Goal: Task Accomplishment & Management: Use online tool/utility

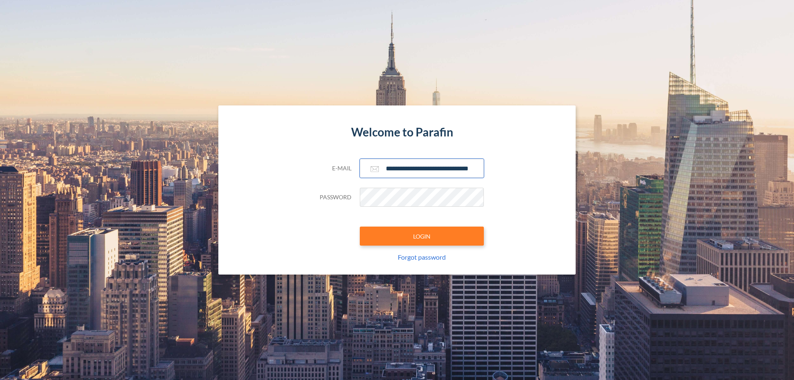
type input "**********"
click at [422, 236] on button "LOGIN" at bounding box center [422, 236] width 124 height 19
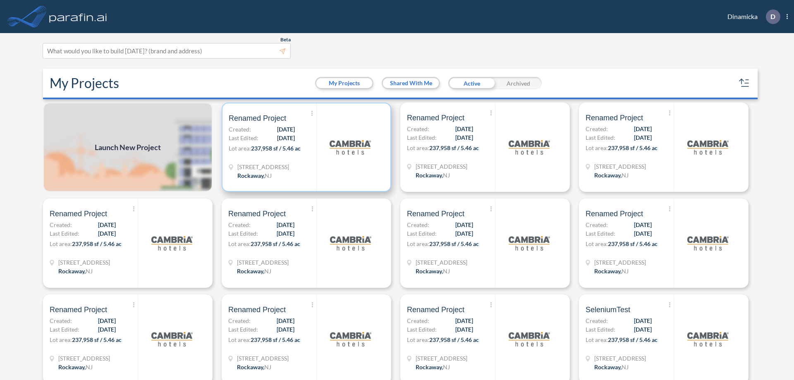
scroll to position [2, 0]
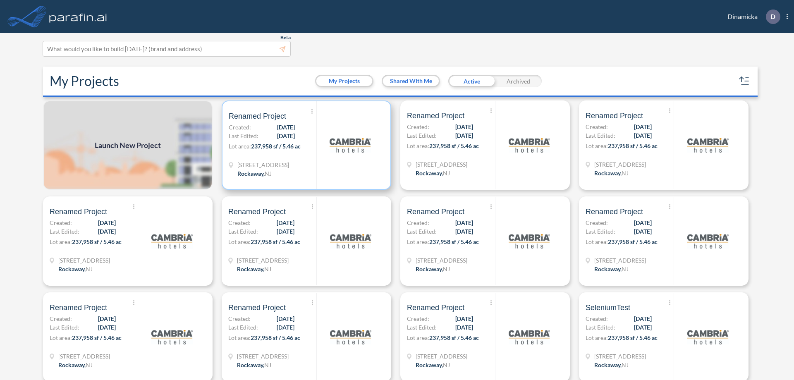
click at [305, 145] on p "Lot area: 237,958 sf / 5.46 ac" at bounding box center [273, 148] width 88 height 12
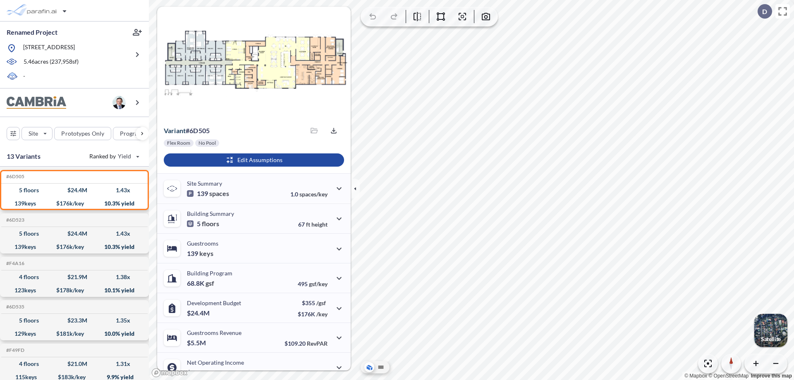
scroll to position [42, 0]
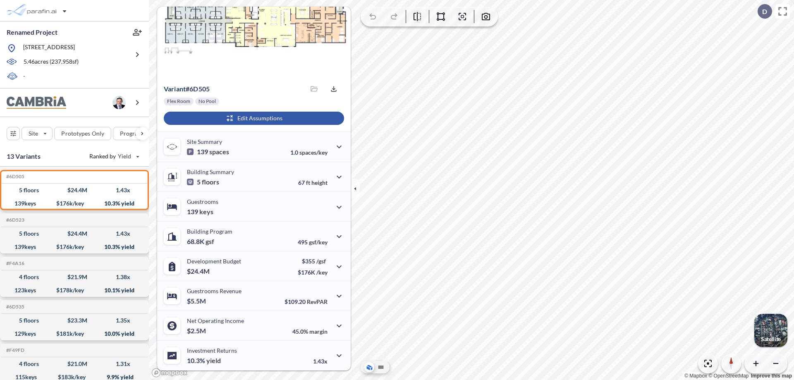
click at [253, 118] on div "button" at bounding box center [254, 118] width 180 height 13
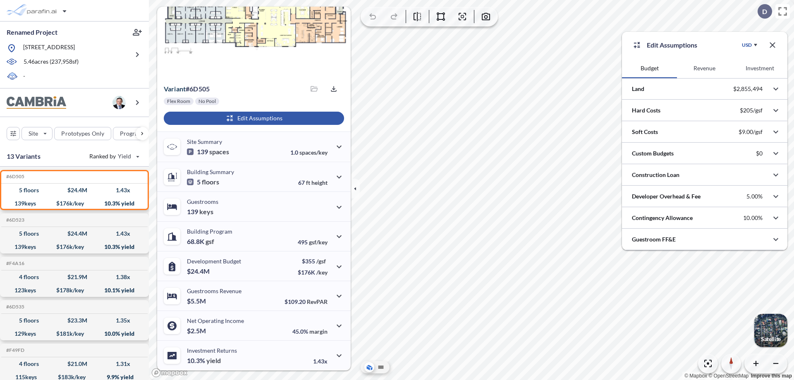
click at [704, 68] on button "Revenue" at bounding box center [704, 68] width 55 height 20
